Goal: Information Seeking & Learning: Check status

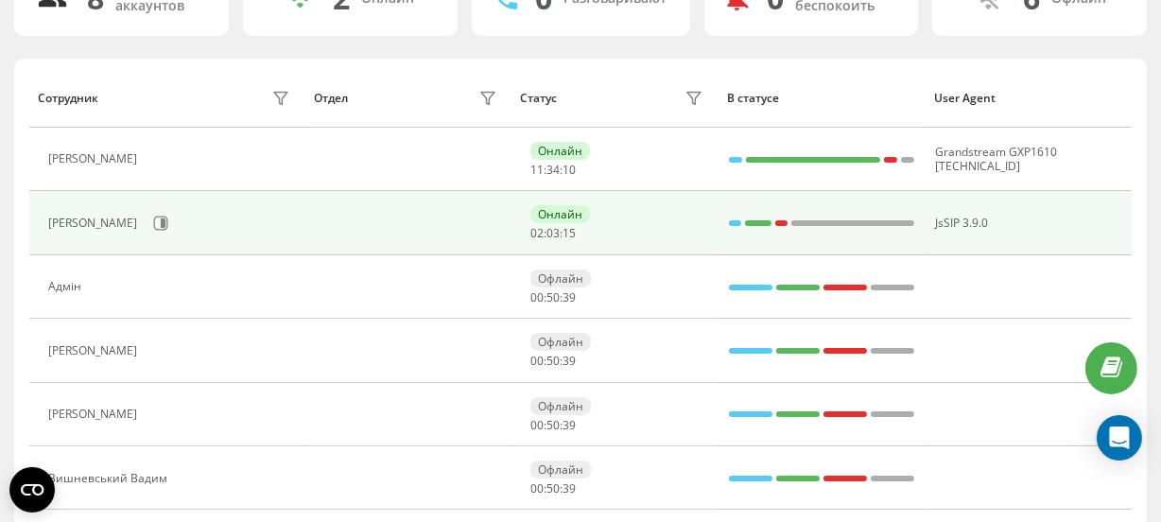
scroll to position [171, 0]
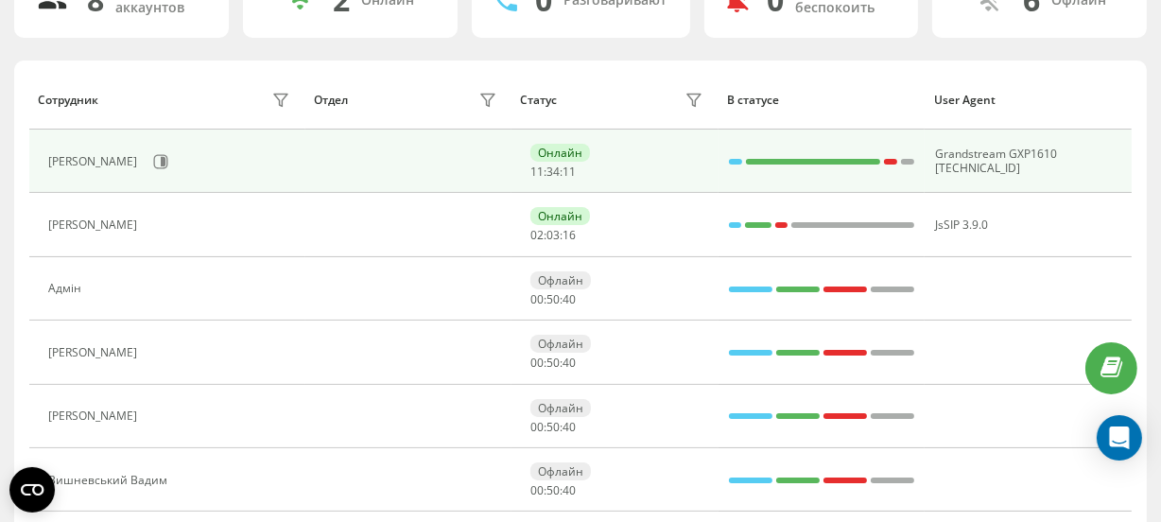
click at [161, 146] on div "[PERSON_NAME]" at bounding box center [171, 162] width 247 height 32
click at [161, 157] on icon at bounding box center [160, 161] width 15 height 15
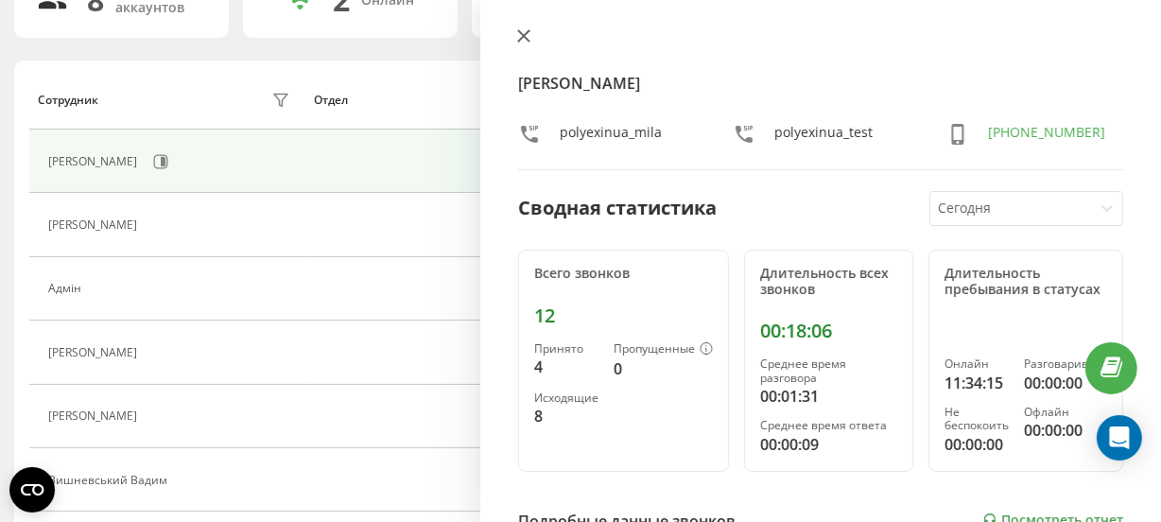
click at [519, 37] on icon at bounding box center [523, 35] width 13 height 13
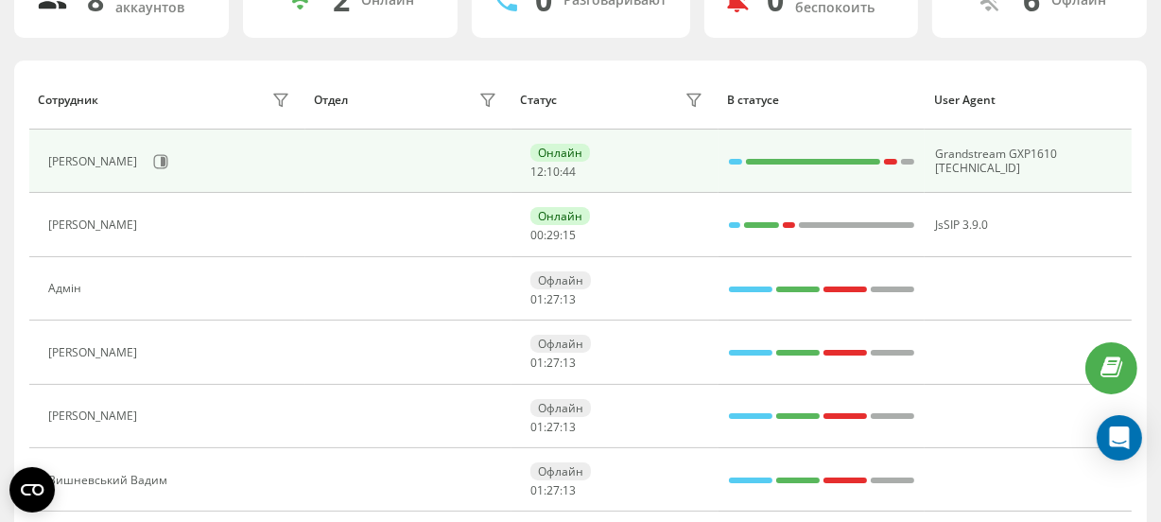
click at [184, 158] on div "[PERSON_NAME]" at bounding box center [171, 162] width 247 height 32
click at [168, 154] on icon at bounding box center [161, 161] width 14 height 14
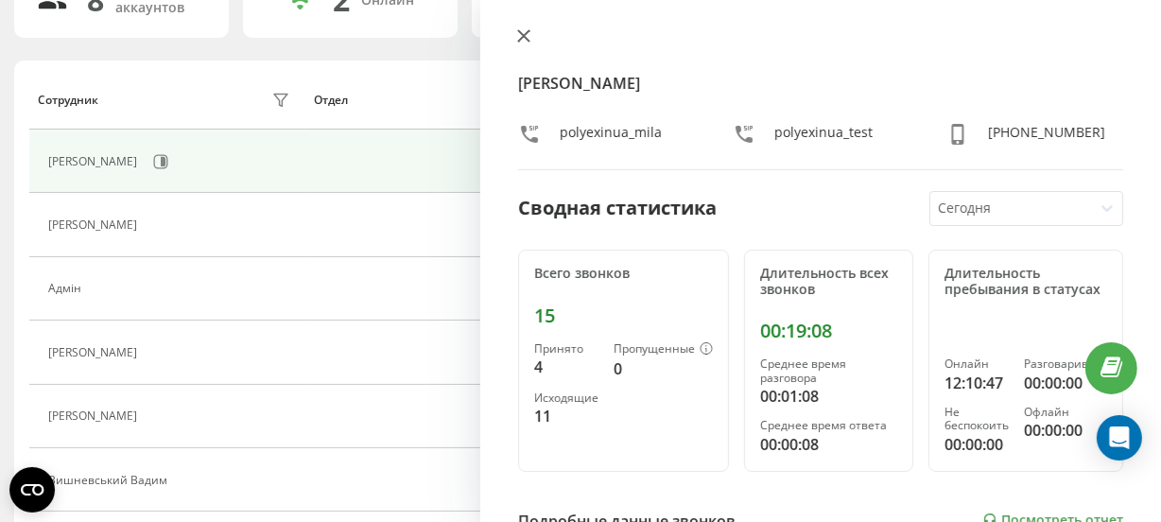
click at [528, 38] on icon at bounding box center [523, 35] width 11 height 11
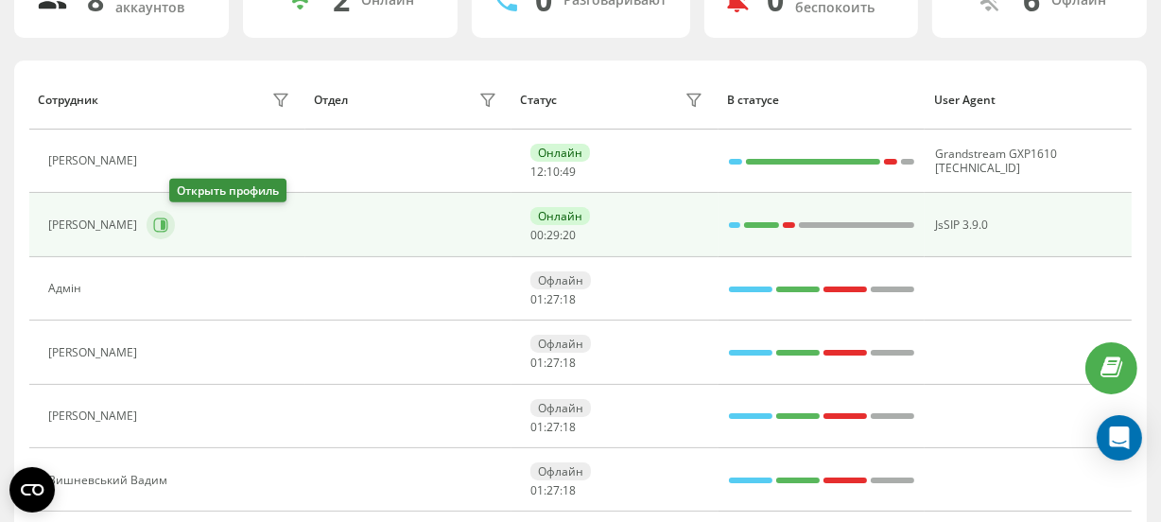
click at [170, 226] on button at bounding box center [161, 225] width 28 height 28
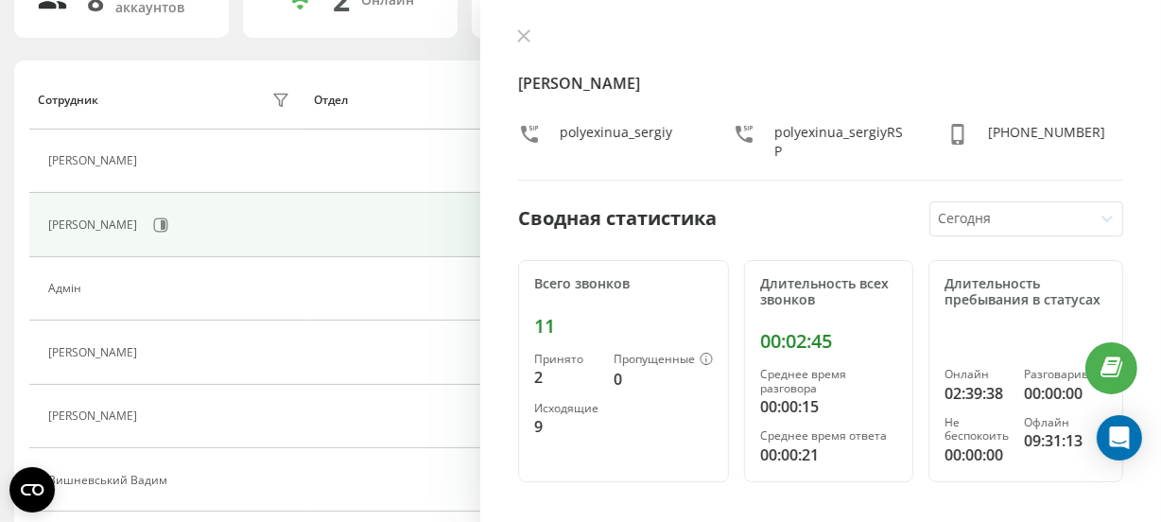
click at [520, 37] on icon at bounding box center [523, 35] width 13 height 13
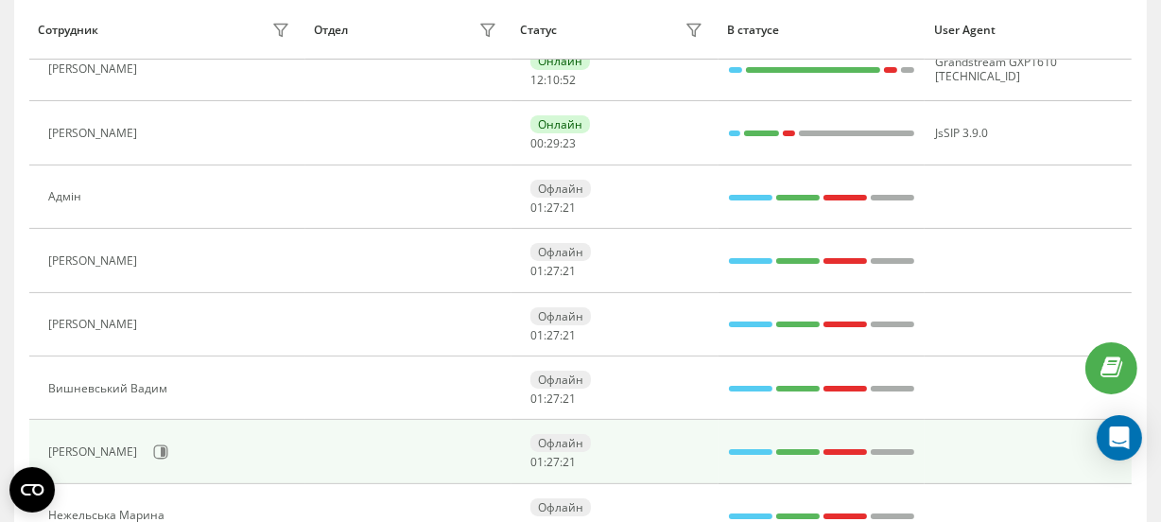
scroll to position [343, 0]
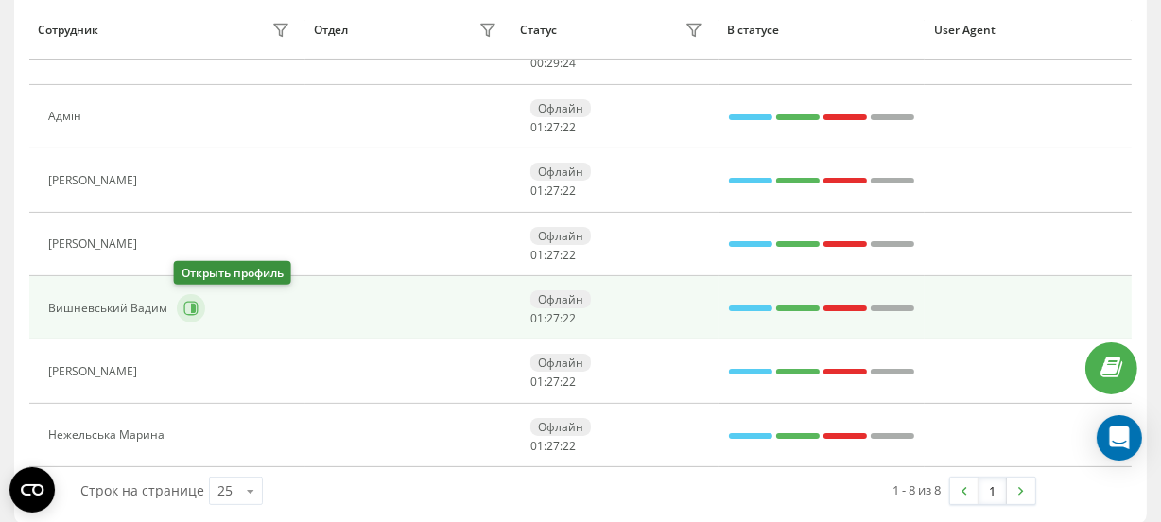
click at [184, 305] on icon at bounding box center [190, 308] width 15 height 15
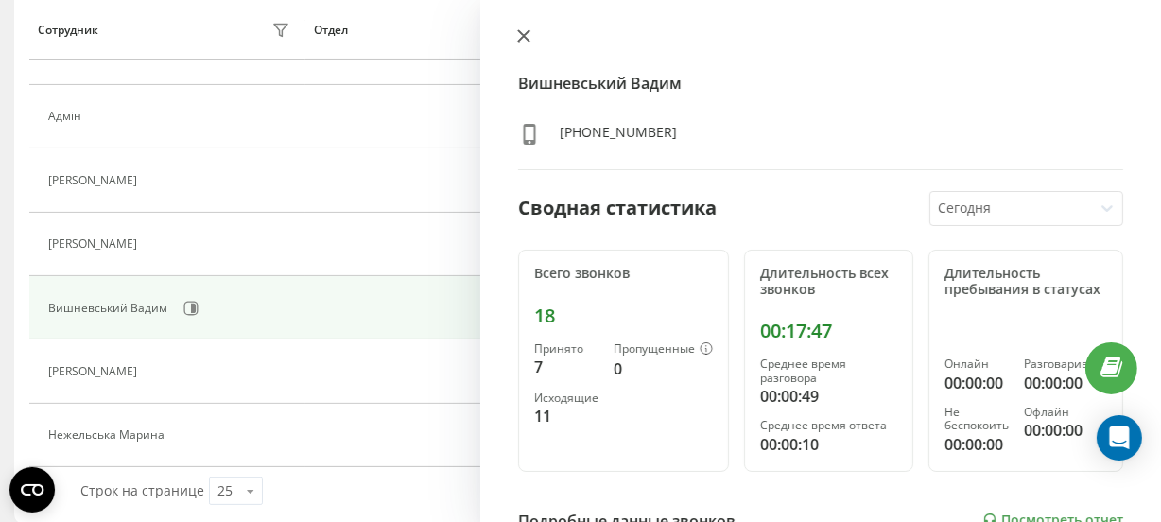
drag, startPoint x: 526, startPoint y: 32, endPoint x: 368, endPoint y: 163, distance: 204.9
click at [522, 32] on icon at bounding box center [523, 35] width 13 height 13
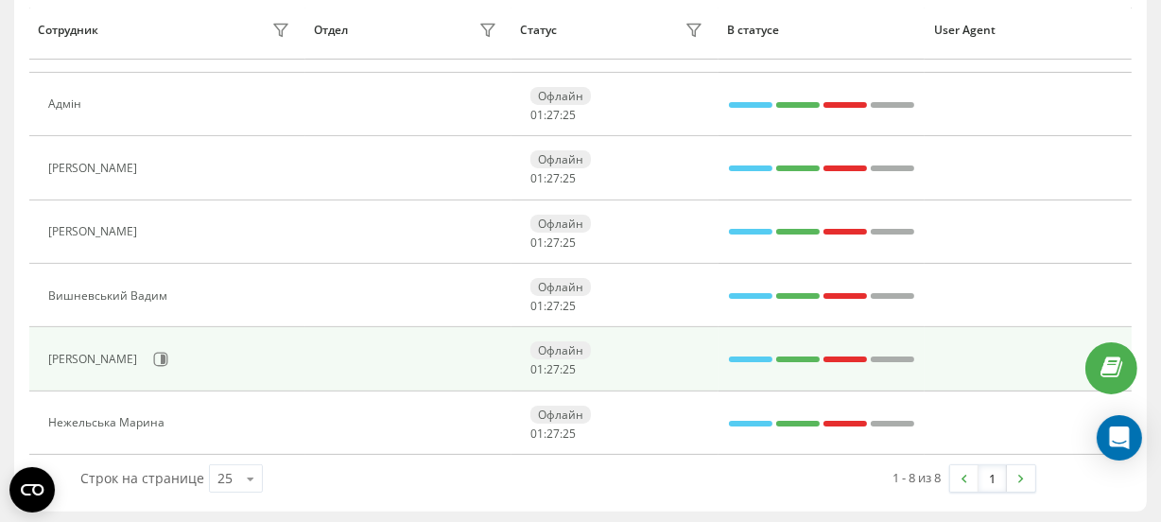
scroll to position [358, 0]
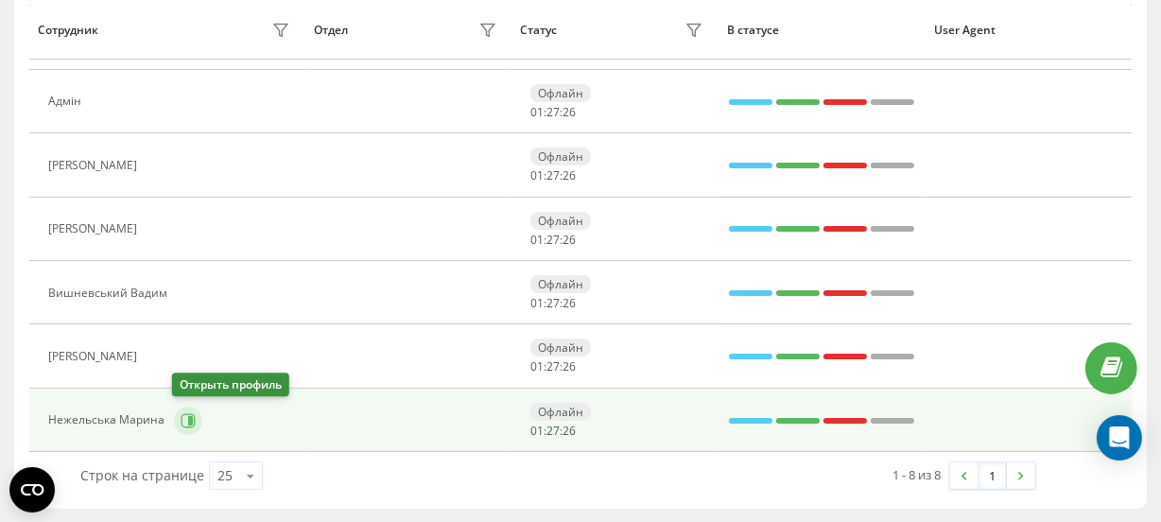
click at [175, 418] on button at bounding box center [188, 421] width 28 height 28
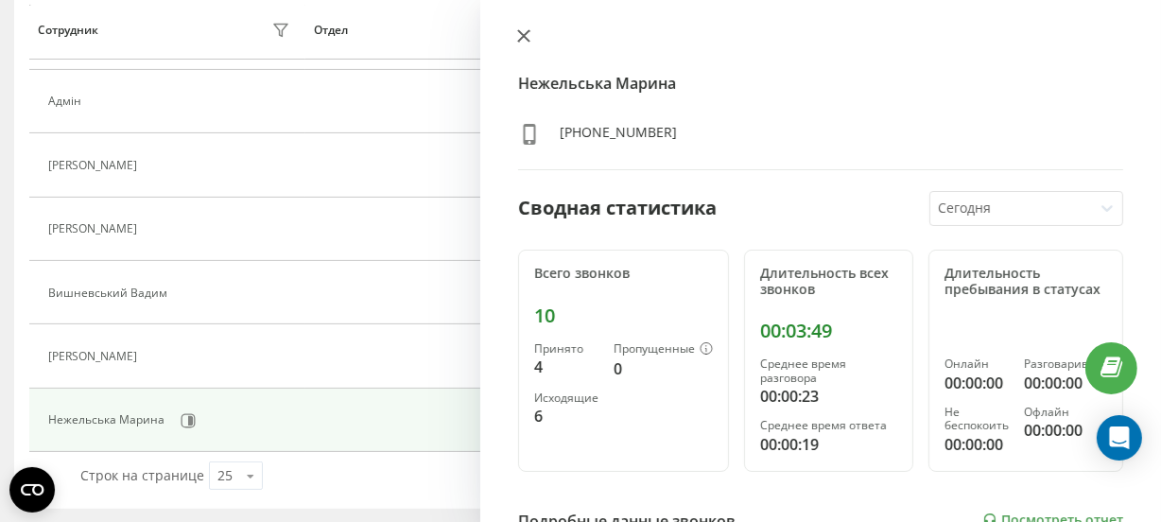
click at [530, 34] on icon at bounding box center [523, 35] width 13 height 13
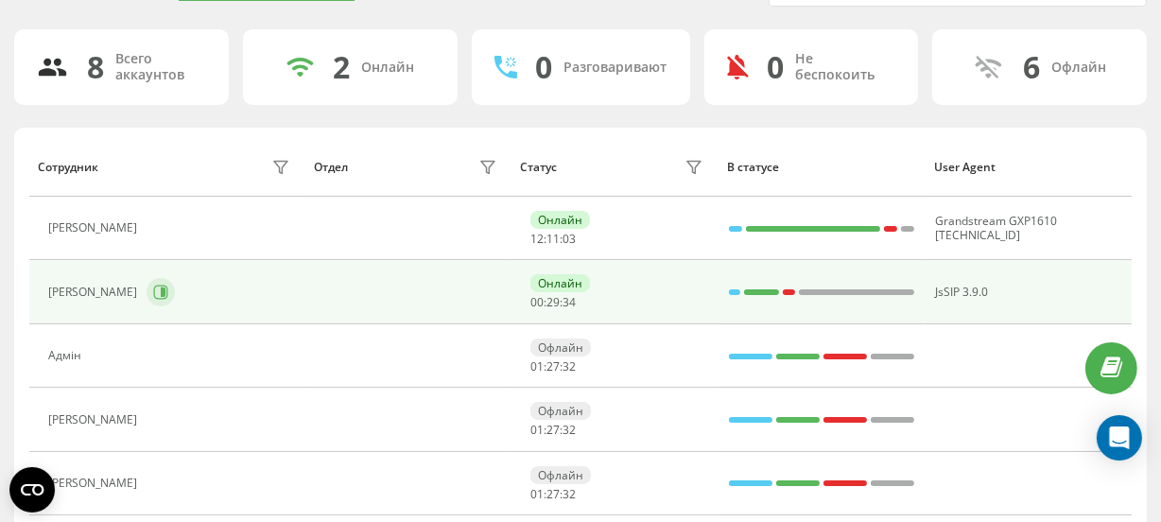
scroll to position [100, 0]
